Goal: Transaction & Acquisition: Complete application form

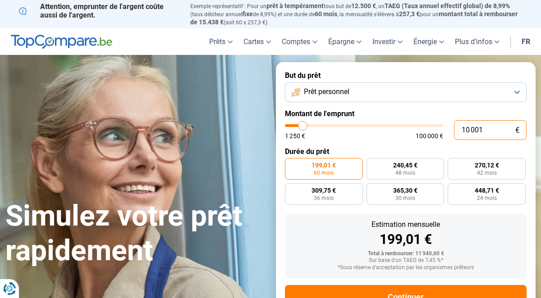
click at [485, 126] on input "10 001" at bounding box center [490, 130] width 73 height 20
type input "1 000"
type input "1250"
type input "100"
type input "1250"
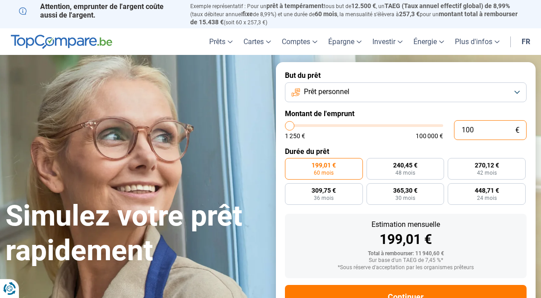
type input "10"
type input "1250"
type input "1"
type input "1250"
type input "0"
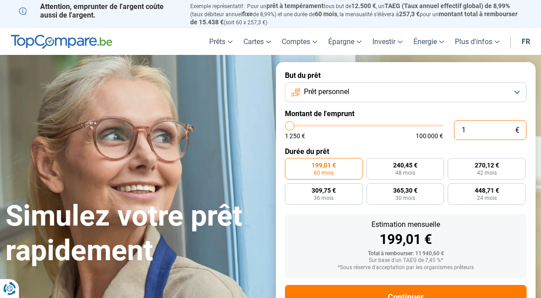
type input "1250"
type input "2"
type input "1250"
type input "25"
type input "1250"
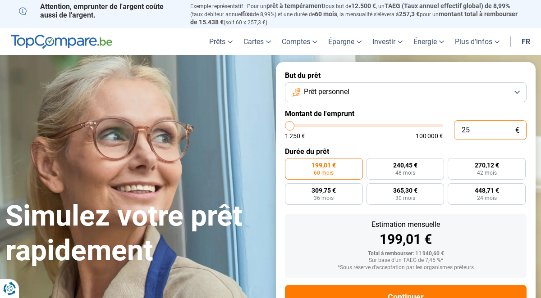
type input "250"
type input "1250"
type input "2 500"
type input "2500"
type input "25 000"
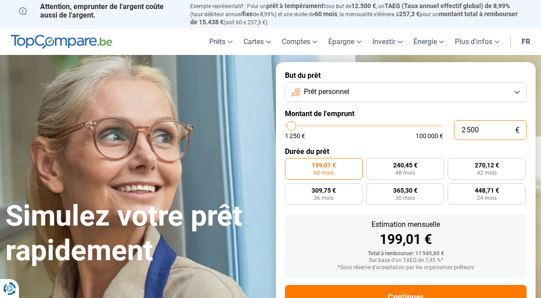
type input "25000"
radio input "false"
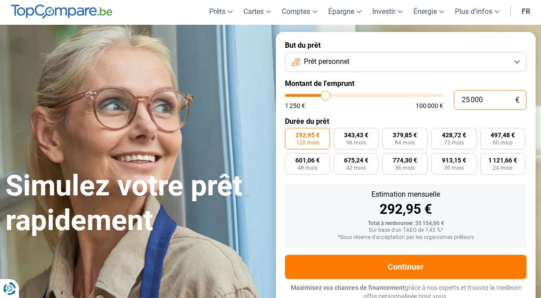
scroll to position [33, 0]
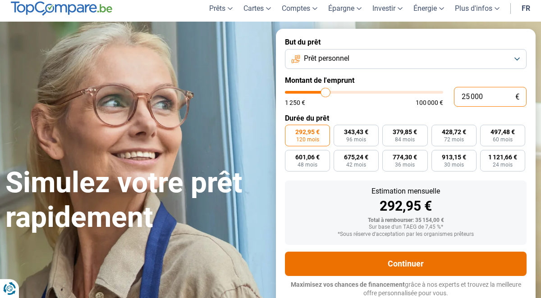
type input "25 000"
click at [409, 264] on button "Continuer" at bounding box center [405, 264] width 241 height 24
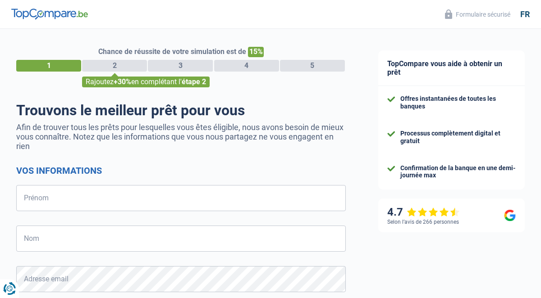
select select "32"
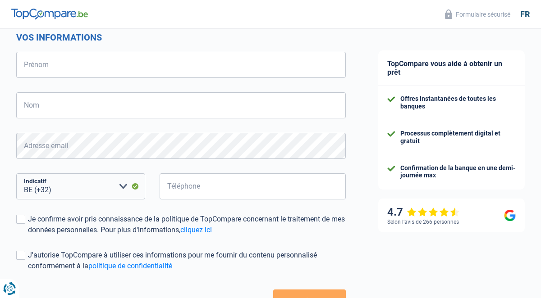
scroll to position [203, 0]
